Goal: Information Seeking & Learning: Compare options

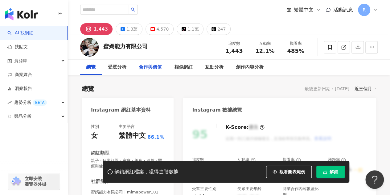
click at [159, 69] on div "合作與價值" at bounding box center [150, 67] width 23 height 7
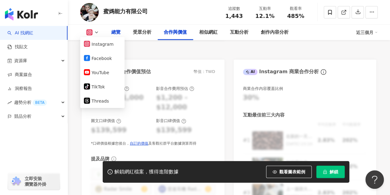
click at [116, 33] on div "總覽" at bounding box center [115, 32] width 9 height 7
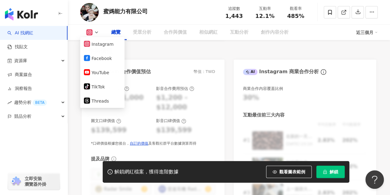
scroll to position [38, 0]
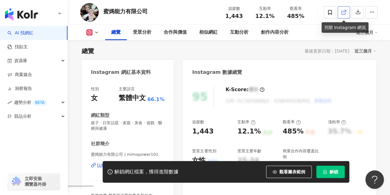
click at [342, 13] on icon at bounding box center [344, 13] width 6 height 6
drag, startPoint x: 323, startPoint y: 135, endPoint x: 304, endPoint y: 131, distance: 19.9
click at [322, 135] on div "追蹤數 1,443 互動率 12.1% 良好 觀看率 485% 不佳 漲粉率 35.7% 一般 受眾主要性別 女性 76% 受眾主要年齡 25-34 歲 76…" at bounding box center [279, 146] width 175 height 55
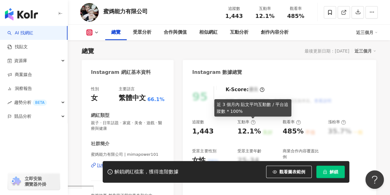
click at [251, 122] on icon at bounding box center [253, 122] width 5 height 5
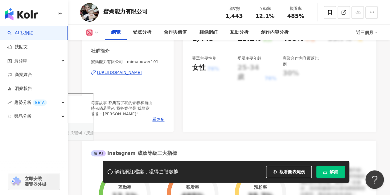
scroll to position [68, 0]
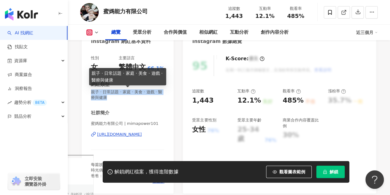
drag, startPoint x: 117, startPoint y: 96, endPoint x: 92, endPoint y: 92, distance: 25.0
click at [92, 92] on span "親子 · 日常話題 · 家庭 · 美食 · 遊戲 · 醫療與健康" at bounding box center [127, 94] width 73 height 11
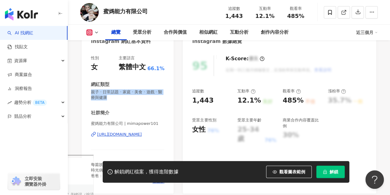
copy span "親子 · 日常話題 · 家庭 · 美食 · 遊戲 · 醫療與健康"
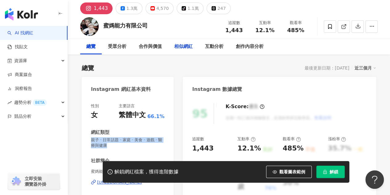
scroll to position [0, 0]
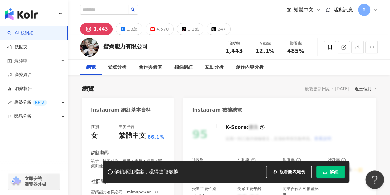
click at [166, 85] on div "總覽 最後更新日期：2025/8/8 近三個月" at bounding box center [229, 88] width 294 height 9
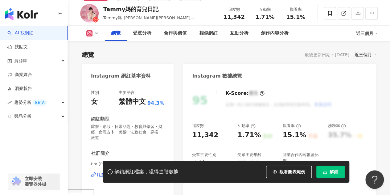
scroll to position [62, 0]
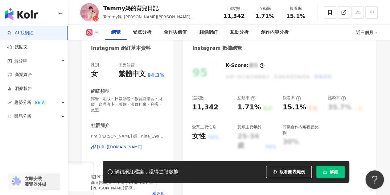
click at [92, 144] on icon at bounding box center [93, 146] width 5 height 5
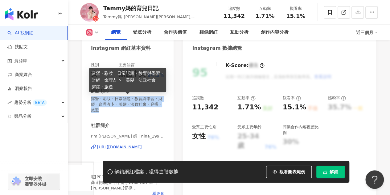
drag, startPoint x: 91, startPoint y: 98, endPoint x: 116, endPoint y: 113, distance: 28.3
click at [116, 113] on span "露營 · 彩妝 · 日常話題 · 教育與學習 · 財經 · 命理占卜 · 美髮 · 法政社會 · 穿搭 · 旅遊" at bounding box center [127, 104] width 73 height 17
copy span "露營 · 彩妝 · 日常話題 · 教育與學習 · 財經 · 命理占卜 · 美髮 · 法政社會 · 穿搭 · 旅遊"
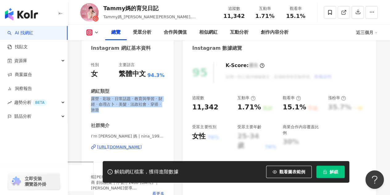
scroll to position [31, 0]
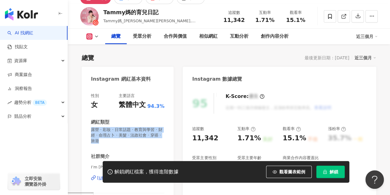
click at [206, 28] on div "Tammy媽的育兒日記 Tammy媽_[PERSON_NAME][PERSON_NAME], nina_19931124 追蹤數 11,342 互動率 1.7…" at bounding box center [229, 16] width 322 height 24
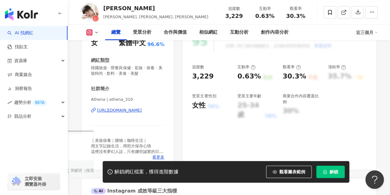
scroll to position [62, 0]
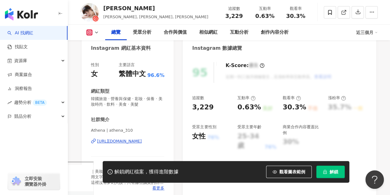
click at [94, 139] on icon at bounding box center [94, 140] width 2 height 3
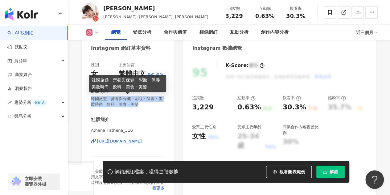
drag, startPoint x: 91, startPoint y: 99, endPoint x: 156, endPoint y: 109, distance: 65.9
click at [156, 109] on div "性別 女 主要語言 繁體中文 96.6% 網紅類型 韓國旅遊 · 營養與保健 · 彩妝 · 保養 · 美妝時尚 · 飲料 · 美食 · 美髮 社群簡介 Ath…" at bounding box center [127, 126] width 73 height 129
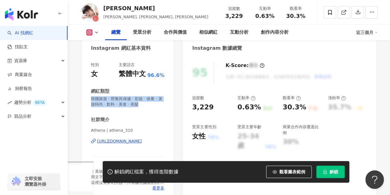
copy span "韓國旅遊 · 營養與保健 · 彩妝 · 保養 · 美妝時尚 · 飲料 · 美食 · 美髮"
click at [119, 13] on div "Athena雅典娜 Athena, 雅典娜, Huang Athena" at bounding box center [155, 11] width 105 height 15
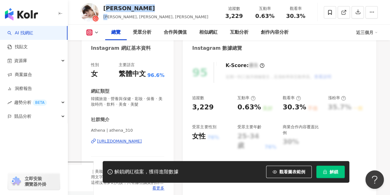
drag, startPoint x: 106, startPoint y: 13, endPoint x: 107, endPoint y: 9, distance: 3.8
click at [107, 9] on div "Athena雅典娜 Athena, 雅典娜, Huang Athena" at bounding box center [155, 11] width 105 height 15
click at [144, 8] on div "Athena雅典娜" at bounding box center [155, 8] width 105 height 8
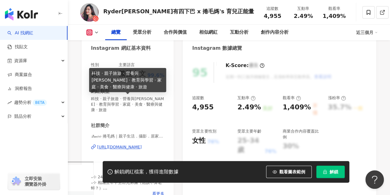
scroll to position [62, 0]
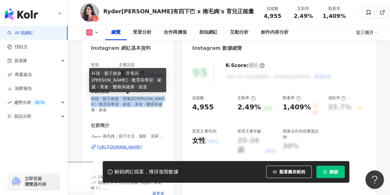
drag, startPoint x: 116, startPoint y: 113, endPoint x: 92, endPoint y: 100, distance: 27.2
click at [92, 100] on span "科技 · 親子旅遊 · 營養與保健 · 親子 · 教育與學習 · 家庭 · 美食 · 醫療與健康 · 旅遊" at bounding box center [127, 104] width 73 height 17
click at [94, 111] on span "科技 · 親子旅遊 · 營養與保健 · 親子 · 教育與學習 · 家庭 · 美食 · 醫療與健康 · 旅遊" at bounding box center [127, 104] width 73 height 17
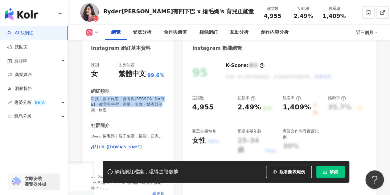
drag, startPoint x: 92, startPoint y: 98, endPoint x: 148, endPoint y: 116, distance: 58.7
click at [148, 116] on div "性別 女 主要語言 繁體中文 99.6% 網紅類型 科技 · 親子旅遊 · 營養與保健 · 親子 · 教育與學習 · 家庭 · 美食 · 醫療與健康 · 旅遊…" at bounding box center [127, 129] width 73 height 134
copy span "科技 · 親子旅遊 · 營養與保健 · 親子 · 教育與學習 · 家庭 · 美食 · 醫療與健康 · 旅遊"
click at [93, 147] on icon at bounding box center [93, 146] width 5 height 5
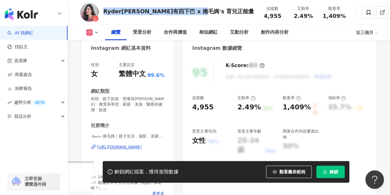
drag, startPoint x: 104, startPoint y: 12, endPoint x: 212, endPoint y: 14, distance: 108.5
click at [212, 14] on div "Ryder林公子有四下巴 x 捲毛媽's 育兒正能量" at bounding box center [178, 11] width 151 height 8
click at [161, 6] on div "Ryder林公子有四下巴 x 捲毛媽's 育兒正能量 追蹤數 4,955 互動率 2.49% 觀看率 1,409%" at bounding box center [229, 12] width 322 height 24
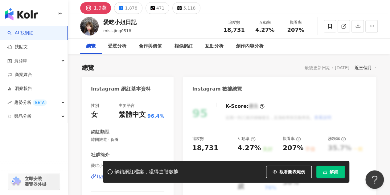
scroll to position [31, 0]
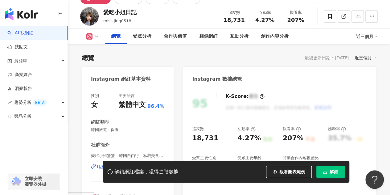
click at [91, 166] on div "解鎖網紅檔案，獲得進階數據 觀看圖表範例 點擊後模糊區塊會顯示範例資料，僅提供預覽非真實數據 解鎖" at bounding box center [195, 172] width 390 height 22
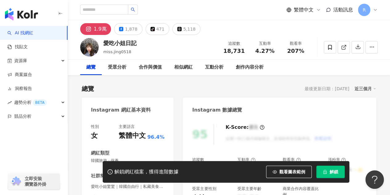
scroll to position [62, 0]
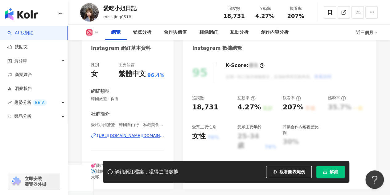
click at [92, 135] on icon at bounding box center [92, 135] width 2 height 3
drag, startPoint x: 93, startPoint y: 124, endPoint x: 167, endPoint y: 125, distance: 74.0
click at [170, 125] on div "性別 女 主要語言 繁體中文 96.4% 網紅類型 韓國旅遊 · 保養 社群簡介 愛吃小姐驚驚｜韓國自由行｜私藏美食｜景點攻略 | miss.jing0518…" at bounding box center [128, 122] width 92 height 133
drag, startPoint x: 92, startPoint y: 96, endPoint x: 129, endPoint y: 100, distance: 37.2
click at [129, 100] on span "韓國旅遊 · 保養" at bounding box center [127, 99] width 73 height 6
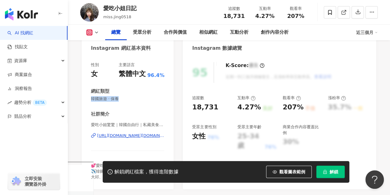
copy span "韓國旅遊 · 保養"
drag, startPoint x: 137, startPoint y: 10, endPoint x: 106, endPoint y: 9, distance: 31.2
click at [106, 9] on div "愛吃小姐日記 miss.jing0518 追蹤數 18,731 互動率 4.27% 觀看率 207%" at bounding box center [229, 12] width 322 height 24
drag, startPoint x: 104, startPoint y: 6, endPoint x: 142, endPoint y: 9, distance: 38.3
click at [137, 8] on div "愛吃小姐日記 miss.jing0518 追蹤數 18,731 互動率 4.27% 觀看率 207%" at bounding box center [229, 12] width 322 height 24
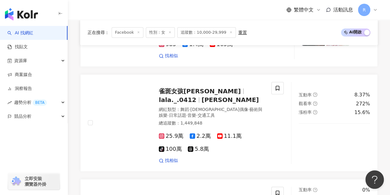
scroll to position [295, 0]
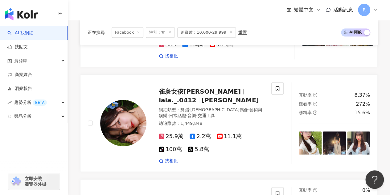
click at [203, 34] on span "追蹤數：10,000-29,999" at bounding box center [206, 32] width 59 height 10
click at [229, 34] on span at bounding box center [230, 32] width 3 height 3
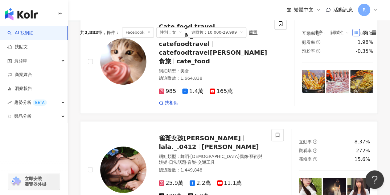
scroll to position [0, 0]
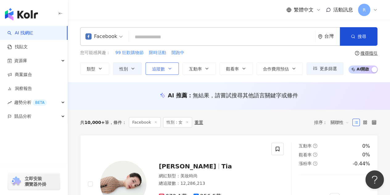
click at [171, 66] on icon "button" at bounding box center [169, 68] width 5 height 5
type input "*"
type input "*******"
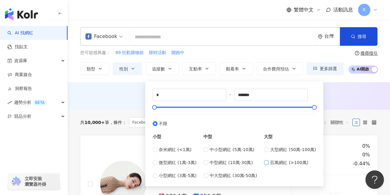
type input "*******"
type input "*********"
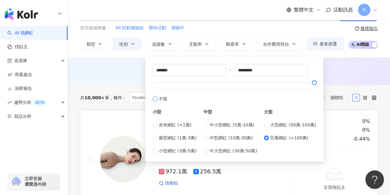
scroll to position [62, 0]
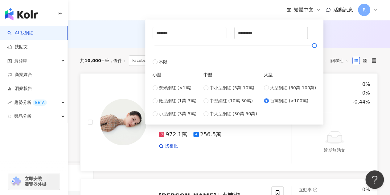
click at [285, 136] on div "李毓芬 Tia 網紅類型 ： 美妝時尚 總追蹤數 ： 12,286,213 972.1萬 256.5萬 找相似" at bounding box center [185, 122] width 211 height 82
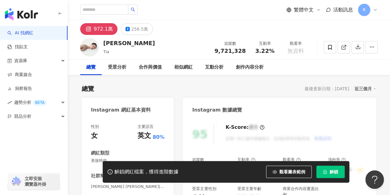
scroll to position [62, 0]
